Goal: Task Accomplishment & Management: Use online tool/utility

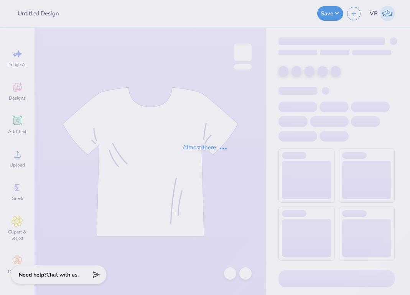
type input "Hoodie"
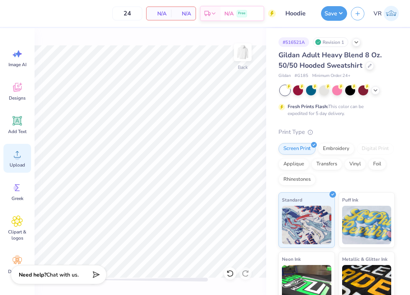
click at [10, 151] on div "Upload" at bounding box center [17, 158] width 28 height 29
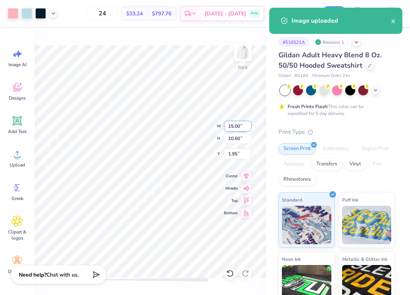
click at [236, 127] on input "15.00" at bounding box center [238, 126] width 28 height 11
type input "12.50"
type input "8.83"
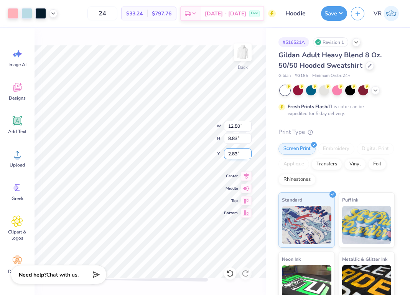
click at [235, 156] on input "2.83" at bounding box center [238, 153] width 28 height 11
type input "3"
drag, startPoint x: 325, startPoint y: 17, endPoint x: 322, endPoint y: 22, distance: 5.9
click at [326, 17] on button "Save" at bounding box center [334, 13] width 26 height 15
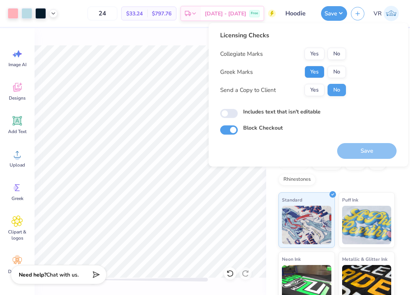
click at [314, 68] on button "Yes" at bounding box center [315, 72] width 20 height 12
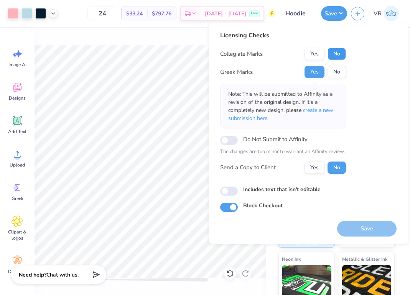
click at [333, 51] on button "No" at bounding box center [337, 54] width 18 height 12
click at [313, 49] on button "Yes" at bounding box center [315, 54] width 20 height 12
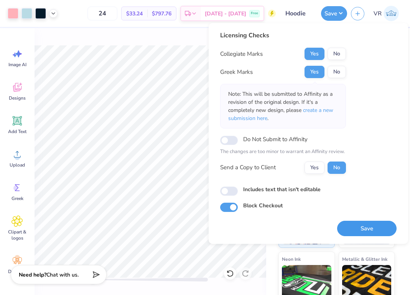
drag, startPoint x: 348, startPoint y: 227, endPoint x: 345, endPoint y: 218, distance: 8.5
click at [348, 226] on button "Save" at bounding box center [368, 228] width 60 height 16
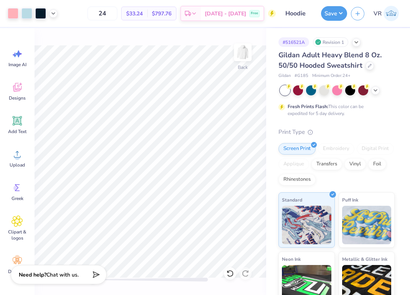
click at [48, 13] on div at bounding box center [33, 13] width 50 height 11
click at [55, 14] on icon at bounding box center [53, 13] width 6 height 6
